Goal: Navigation & Orientation: Find specific page/section

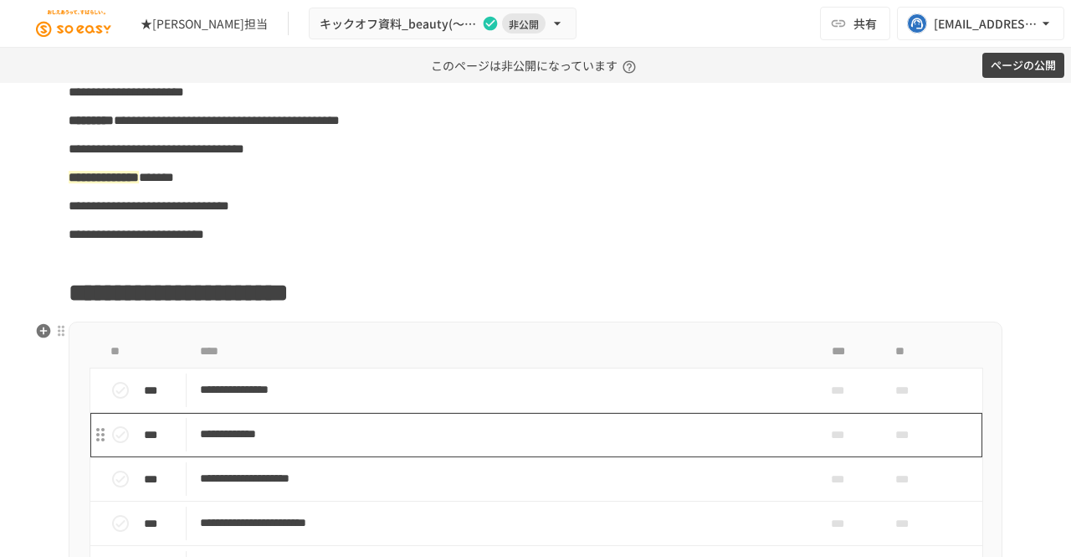
scroll to position [167, 0]
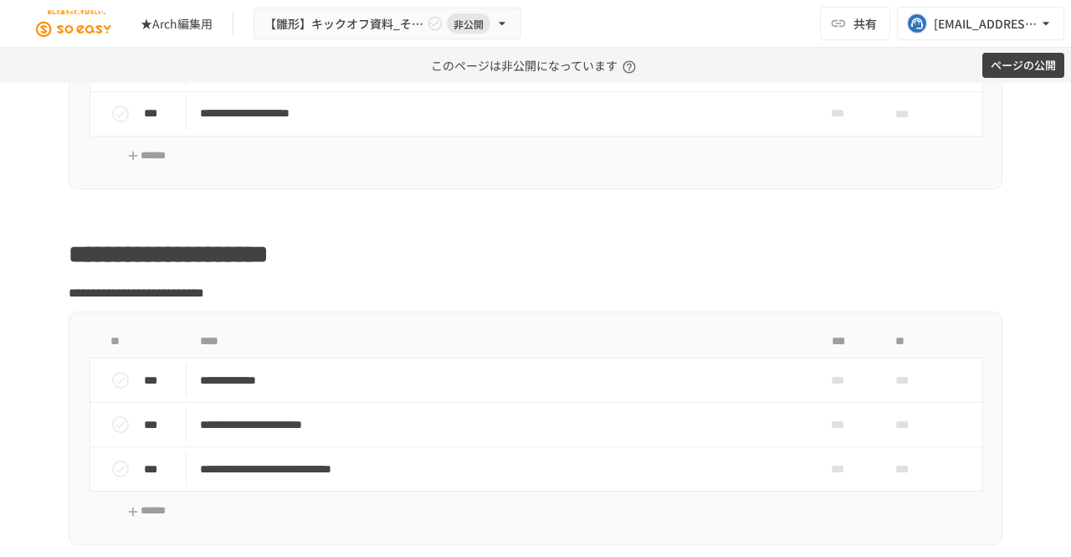
scroll to position [1925, 0]
